Goal: Task Accomplishment & Management: Use online tool/utility

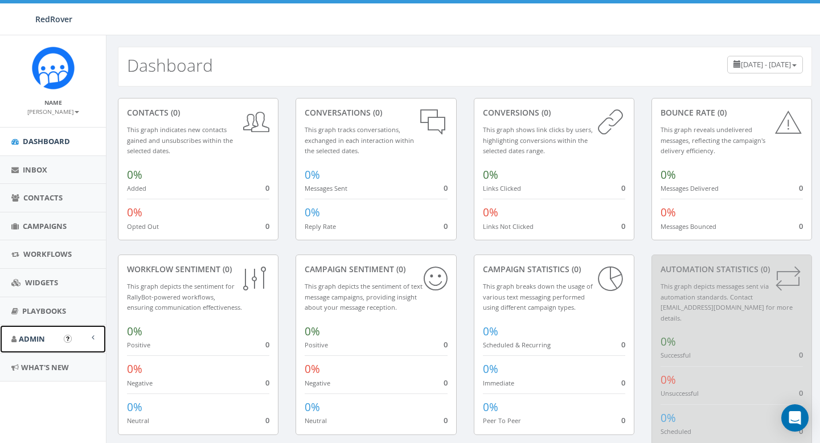
click at [35, 336] on span "Admin" at bounding box center [32, 339] width 26 height 10
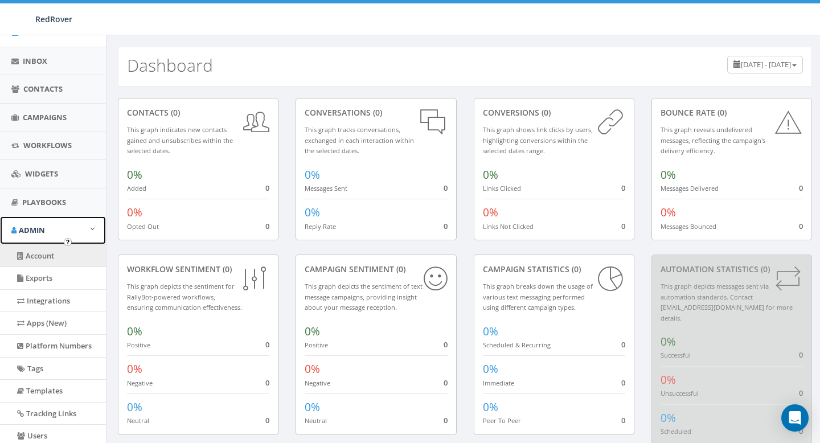
scroll to position [110, 0]
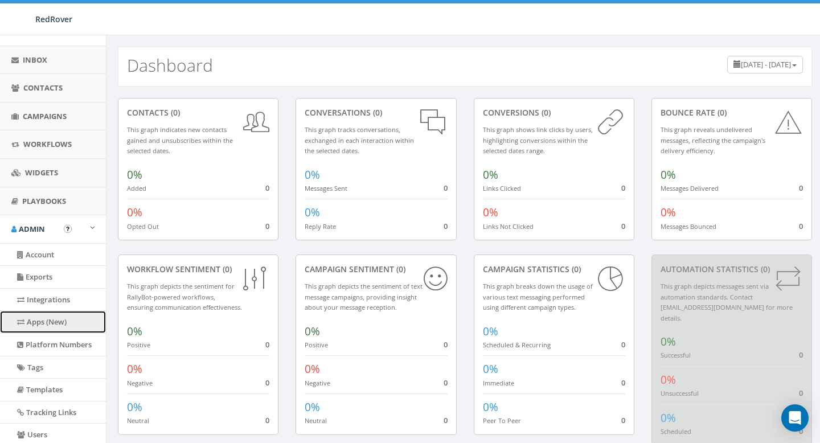
click at [40, 322] on link "Apps (New)" at bounding box center [53, 322] width 106 height 22
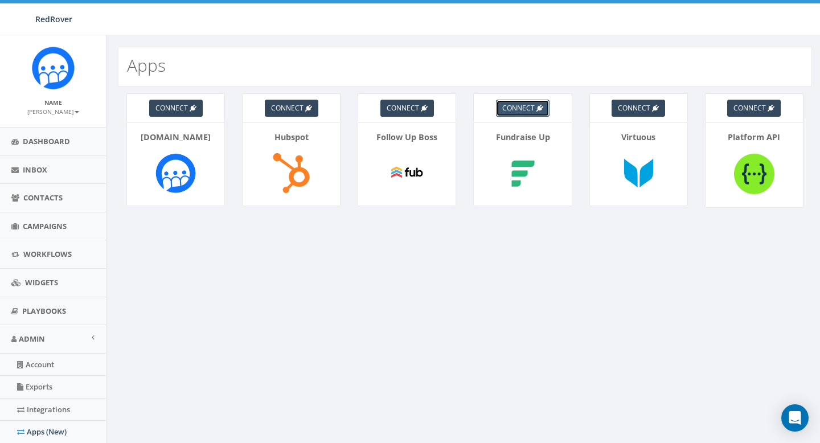
click at [514, 108] on span "connect" at bounding box center [518, 108] width 32 height 10
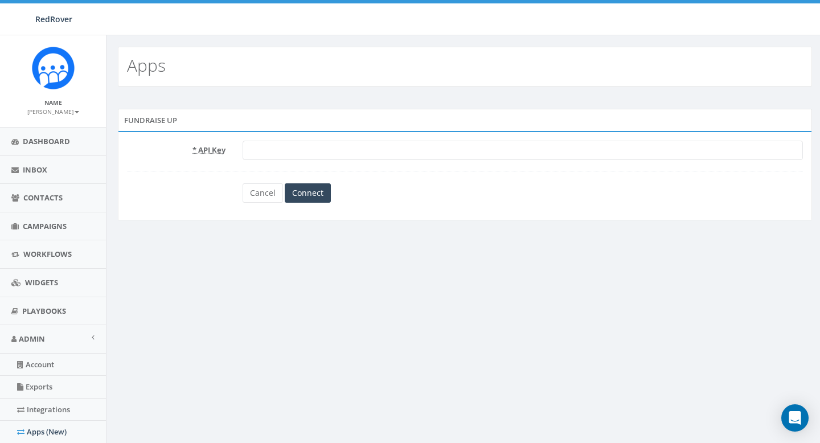
click at [354, 149] on input "text" at bounding box center [522, 150] width 560 height 19
paste input "AFZFMPFT_VQb0_8vdwMpa34Z8mnfu1w"
type input "AFZFMPFT_VQb0_8vdwMpa34Z8mnfu1w"
click at [314, 196] on input "Connect" at bounding box center [308, 192] width 46 height 19
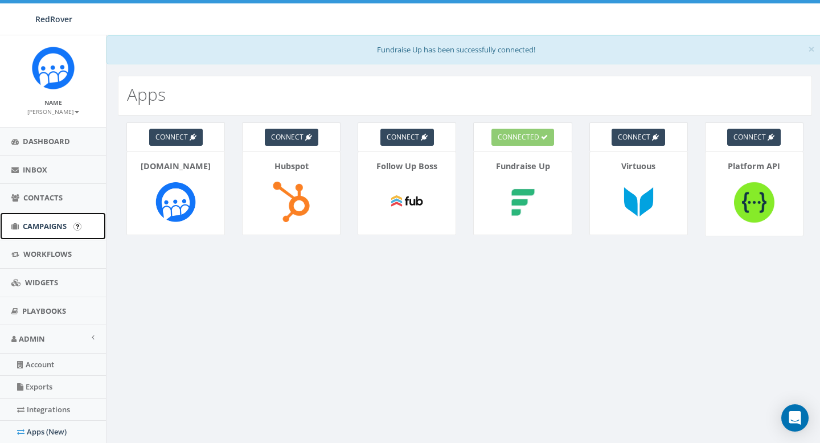
click at [44, 229] on span "Campaigns" at bounding box center [45, 226] width 44 height 10
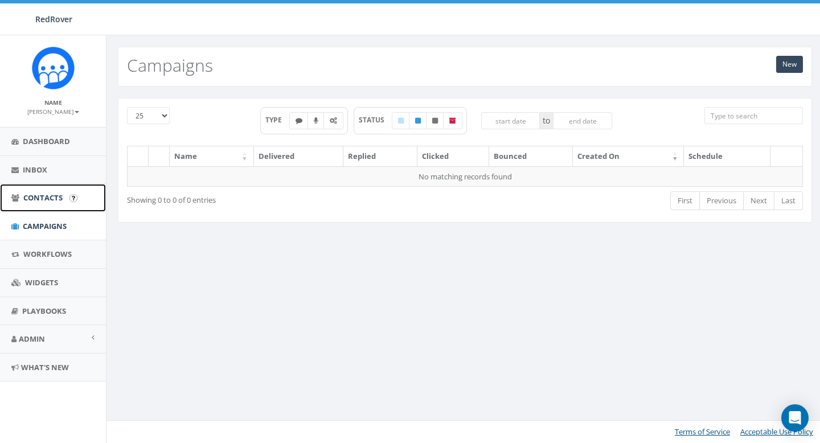
click at [46, 195] on span "Contacts" at bounding box center [42, 197] width 39 height 10
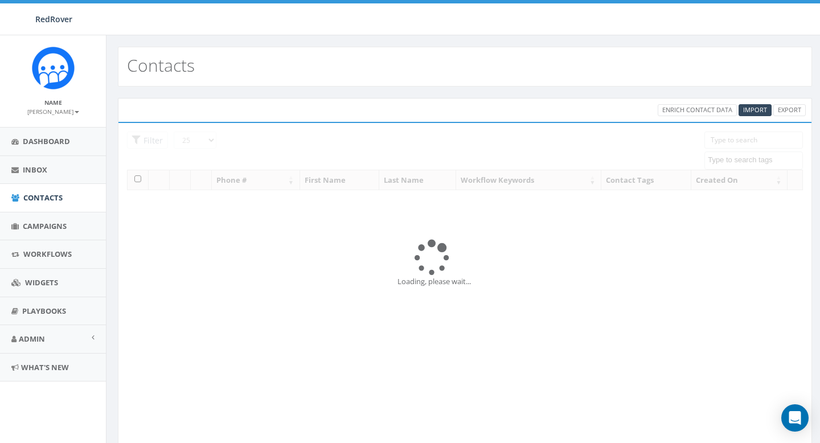
select select
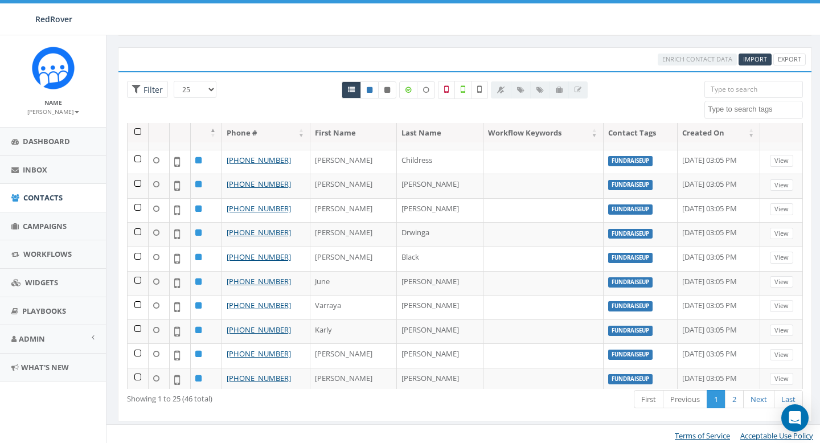
scroll to position [48, 0]
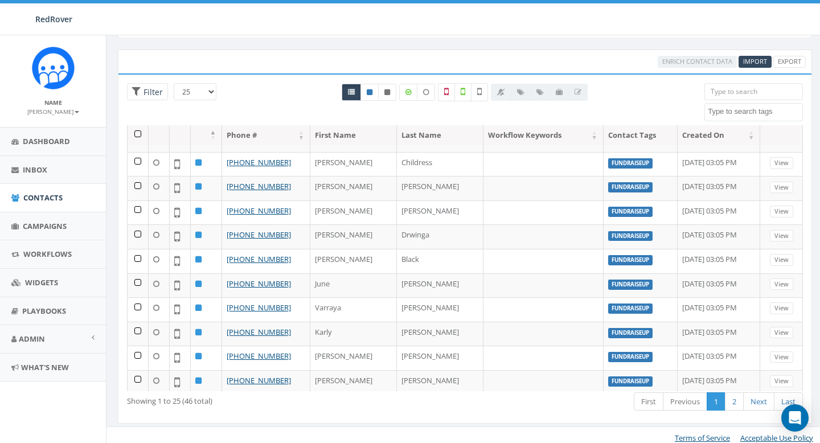
click at [201, 94] on select "25 50 100" at bounding box center [195, 91] width 43 height 17
select select "100"
click at [174, 83] on select "25 50 100" at bounding box center [195, 91] width 43 height 17
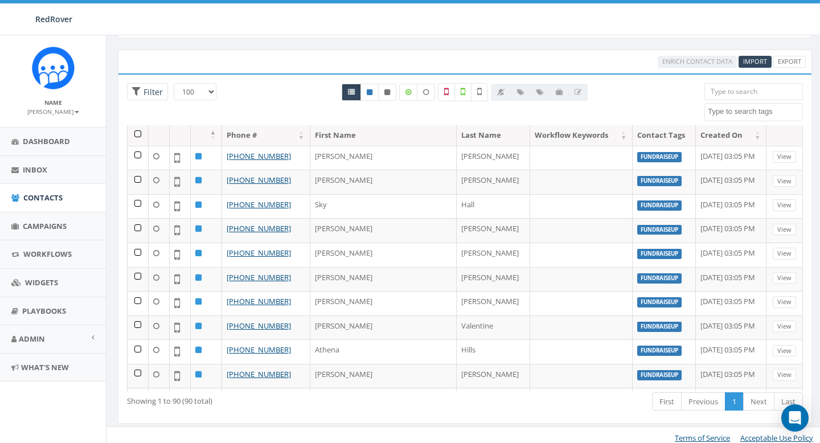
scroll to position [54, 0]
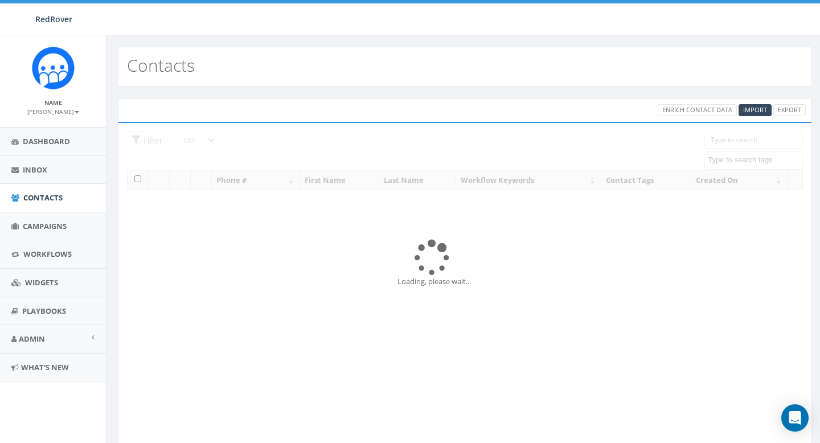
select select "100"
select select
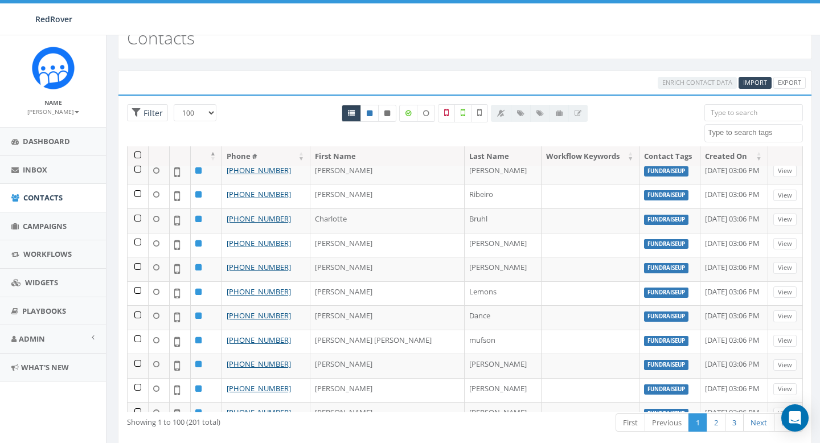
scroll to position [2153, 0]
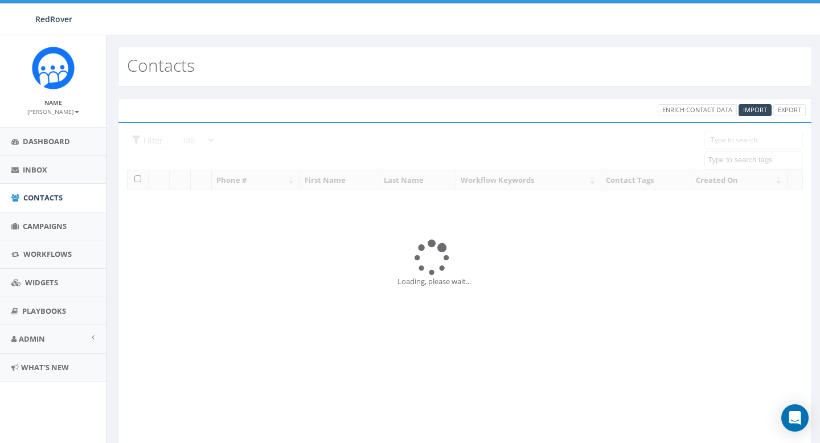
select select "100"
select select
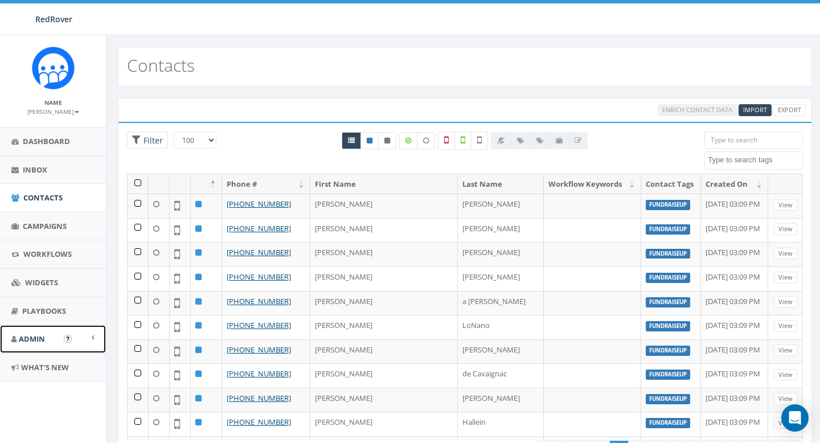
click at [32, 340] on span "Admin" at bounding box center [32, 339] width 26 height 10
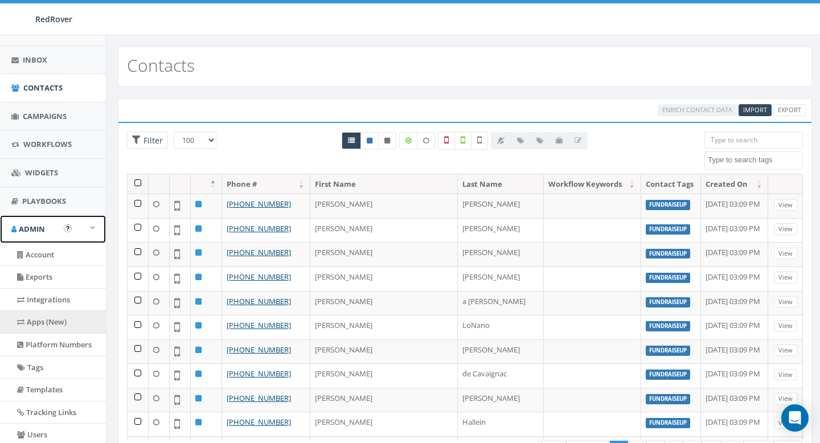
scroll to position [145, 0]
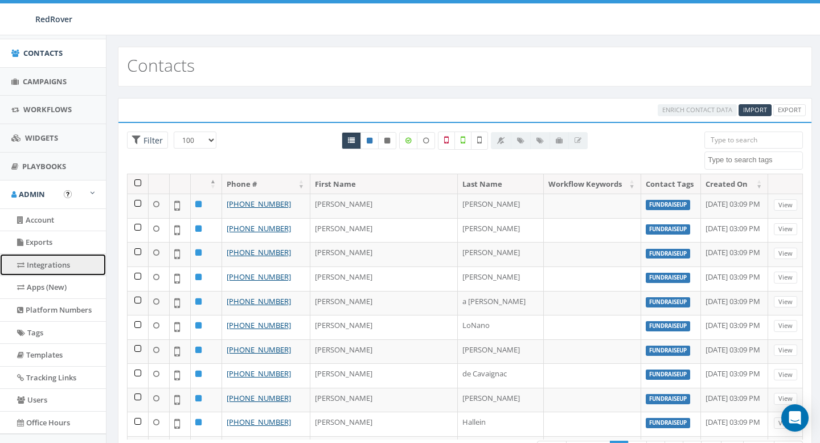
click at [47, 266] on link "Integrations" at bounding box center [53, 265] width 106 height 22
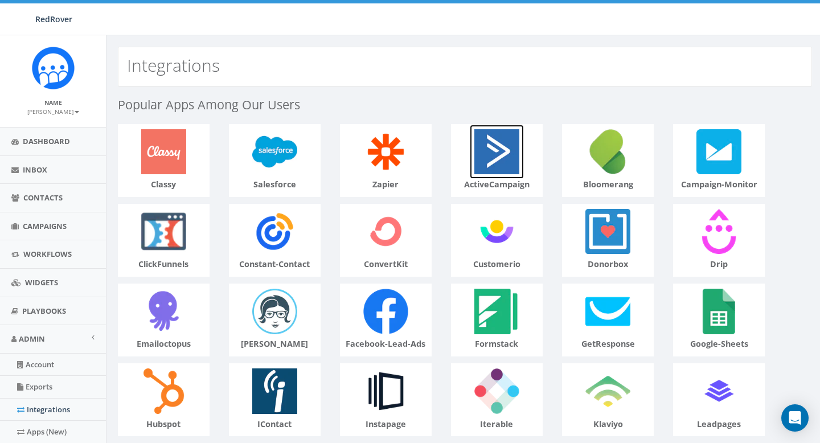
click at [503, 149] on img at bounding box center [497, 152] width 54 height 54
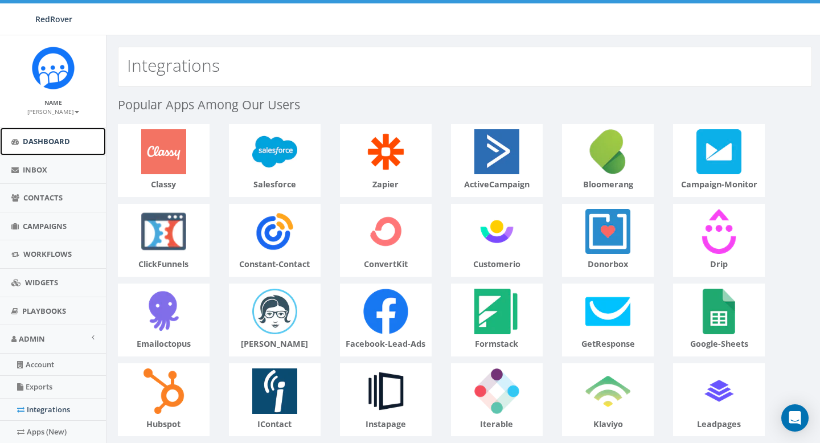
click at [50, 141] on span "Dashboard" at bounding box center [46, 141] width 47 height 10
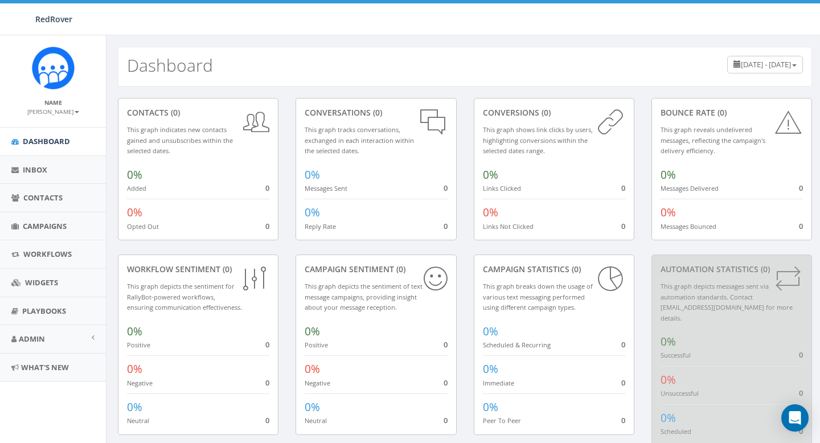
scroll to position [18, 0]
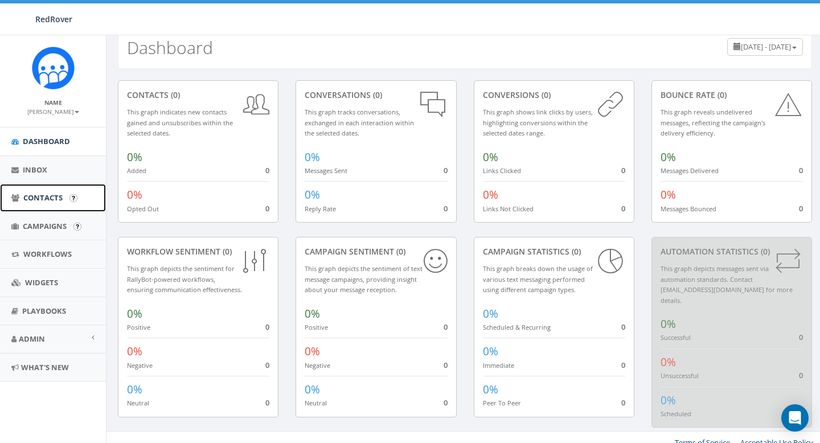
click at [39, 208] on link "Contacts" at bounding box center [53, 198] width 106 height 28
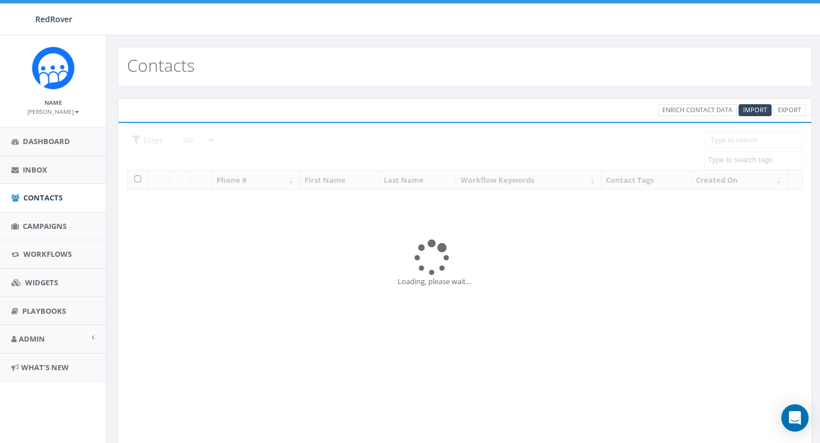
select select "100"
select select
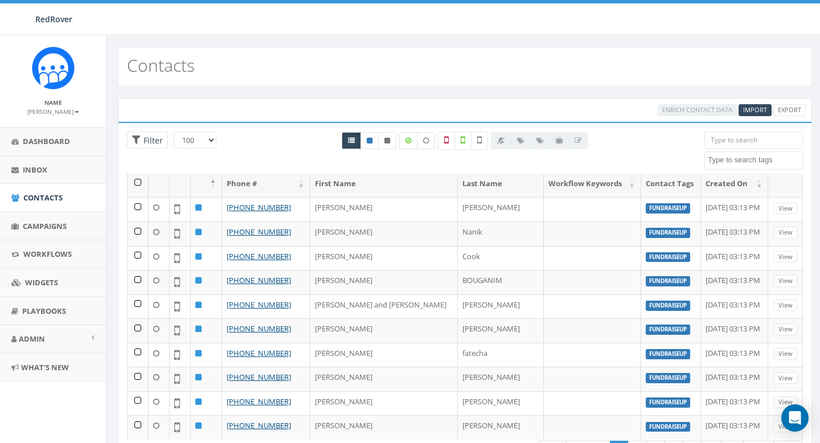
scroll to position [54, 0]
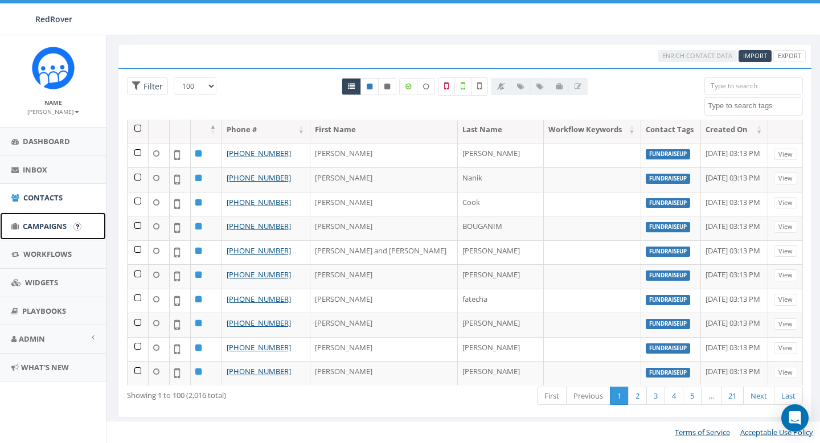
click link "Campaigns"
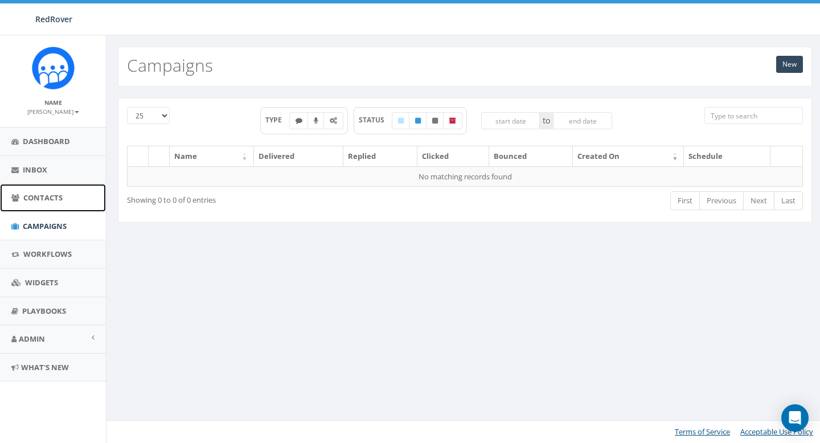
click at [43, 204] on link "Contacts" at bounding box center [53, 198] width 106 height 28
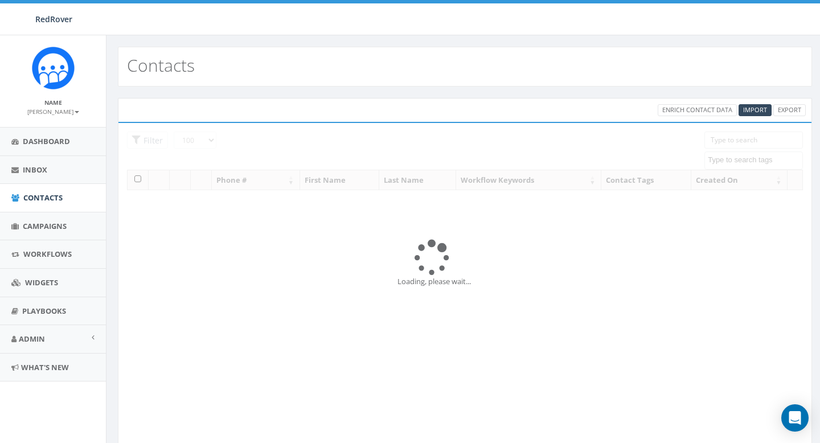
select select "100"
select select
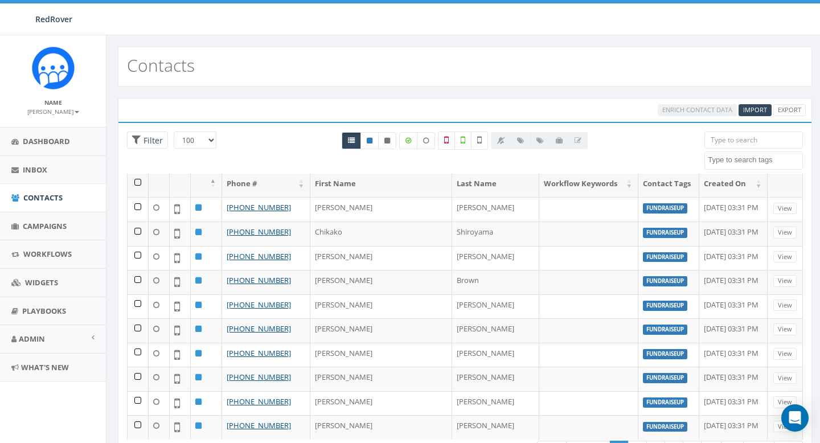
scroll to position [54, 0]
